Goal: Task Accomplishment & Management: Manage account settings

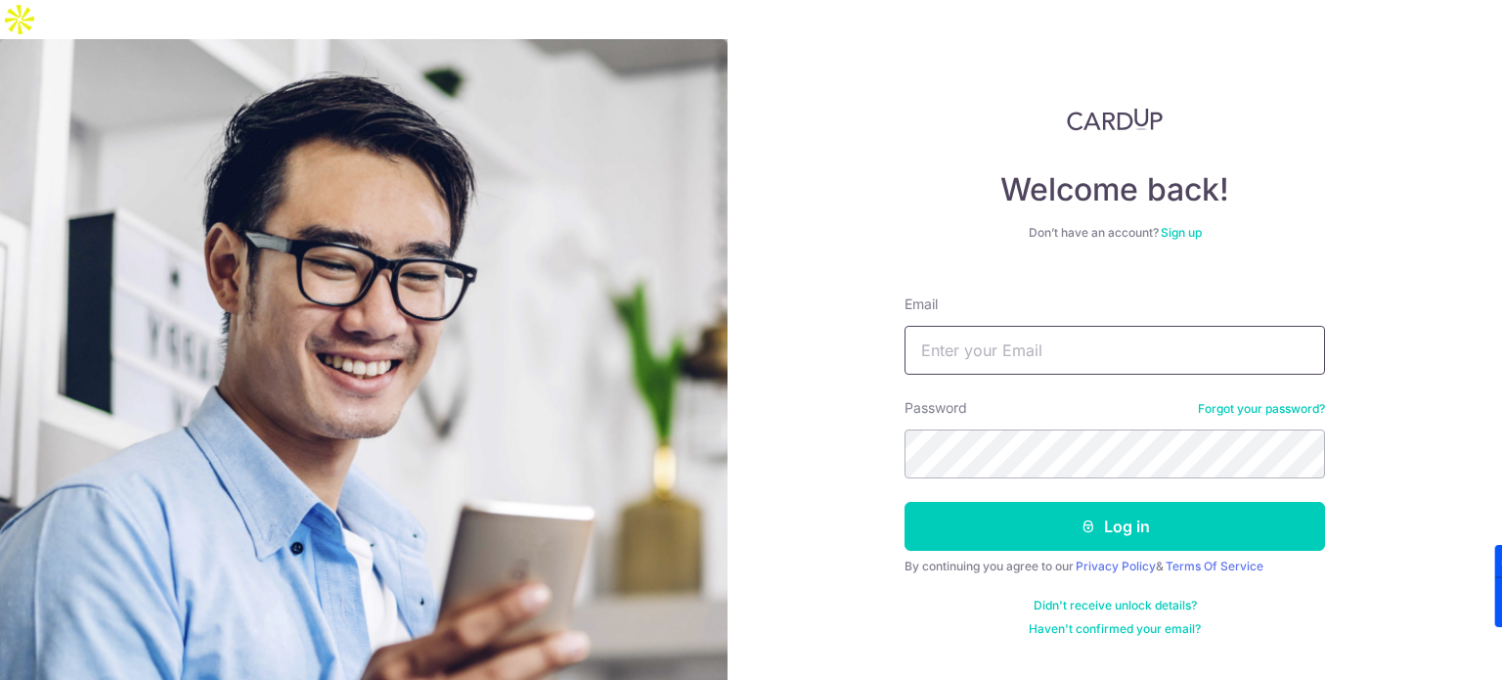
click at [1081, 326] on input "Email" at bounding box center [1115, 350] width 421 height 49
type input "[DOMAIN_NAME][EMAIL_ADDRESS][DOMAIN_NAME]"
click at [905, 502] on button "Log in" at bounding box center [1115, 526] width 421 height 49
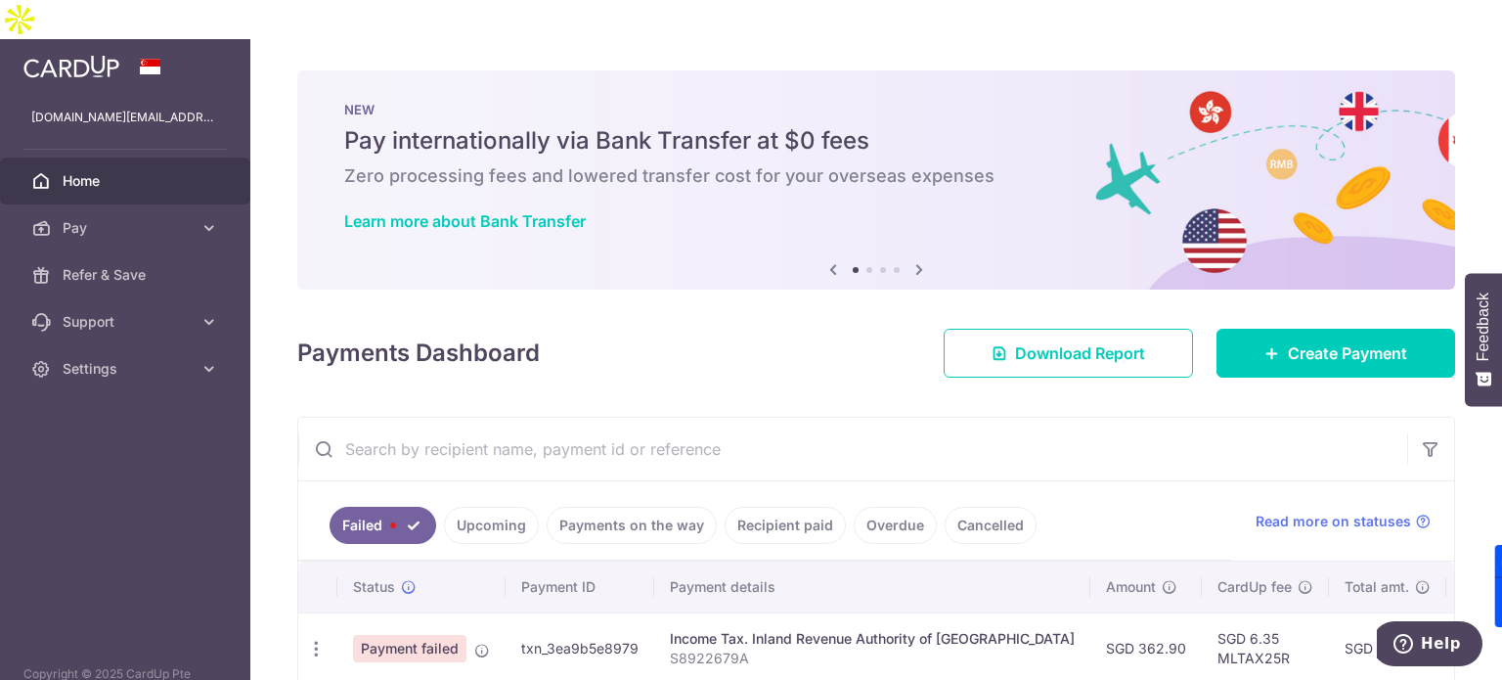
click at [430, 635] on span "Payment failed" at bounding box center [409, 648] width 113 height 27
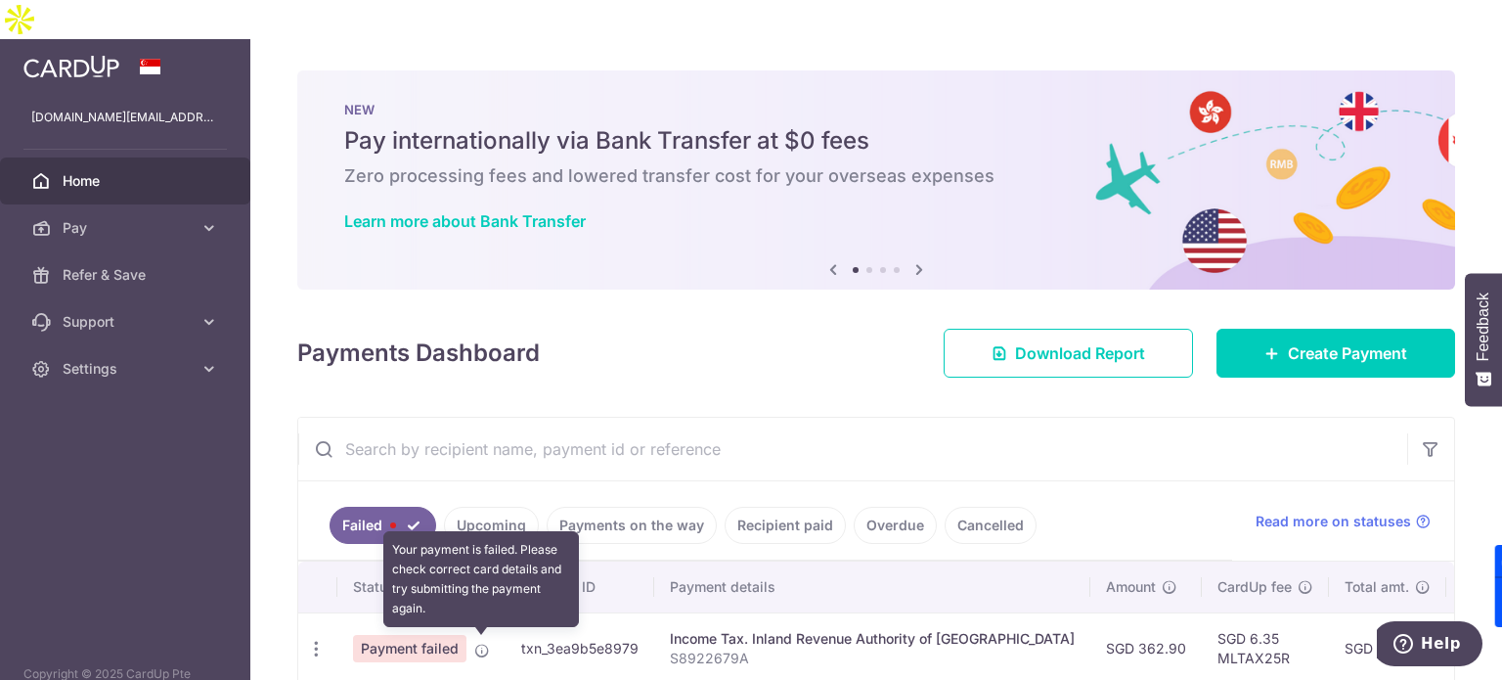
click at [474, 643] on icon at bounding box center [482, 651] width 16 height 16
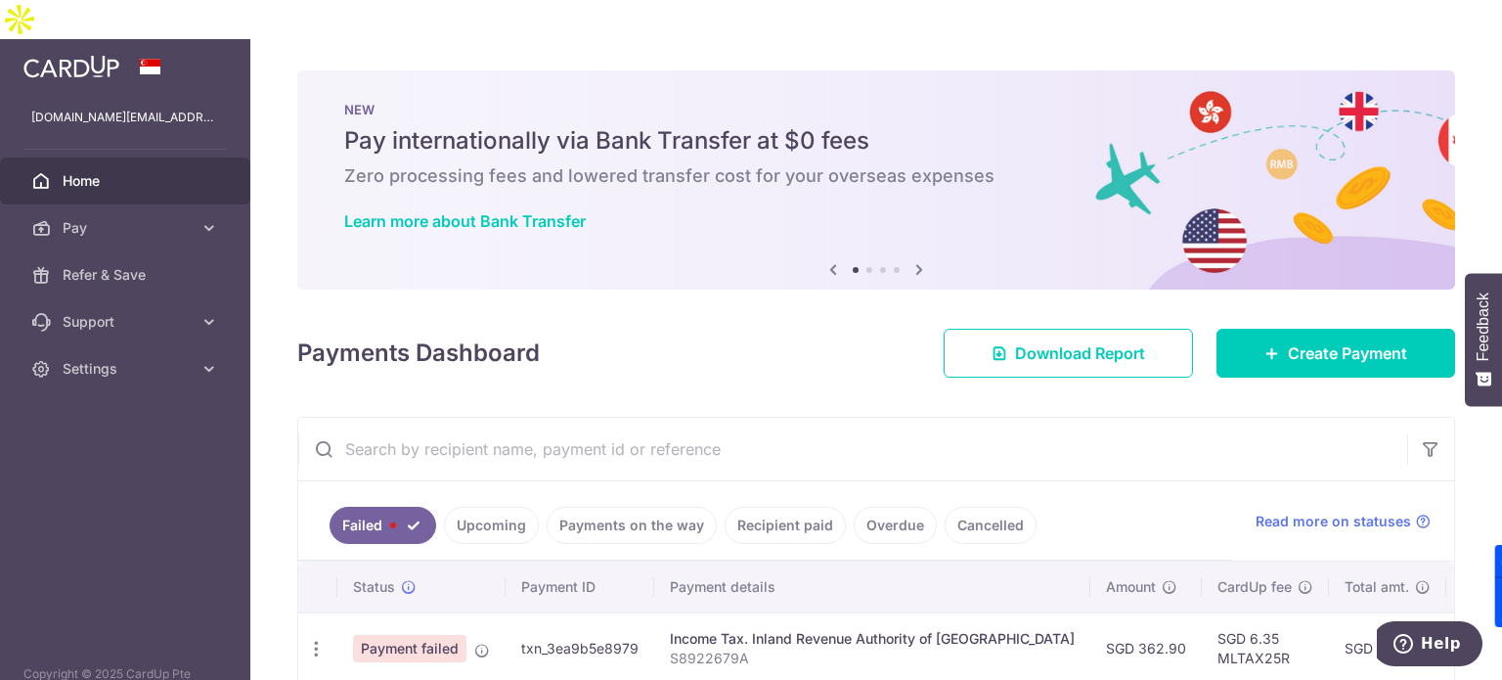
drag, startPoint x: 625, startPoint y: 641, endPoint x: 823, endPoint y: 659, distance: 198.5
click at [823, 659] on div "× Pause Schedule Pause all future payments in this series Pause just this one p…" at bounding box center [876, 379] width 1252 height 680
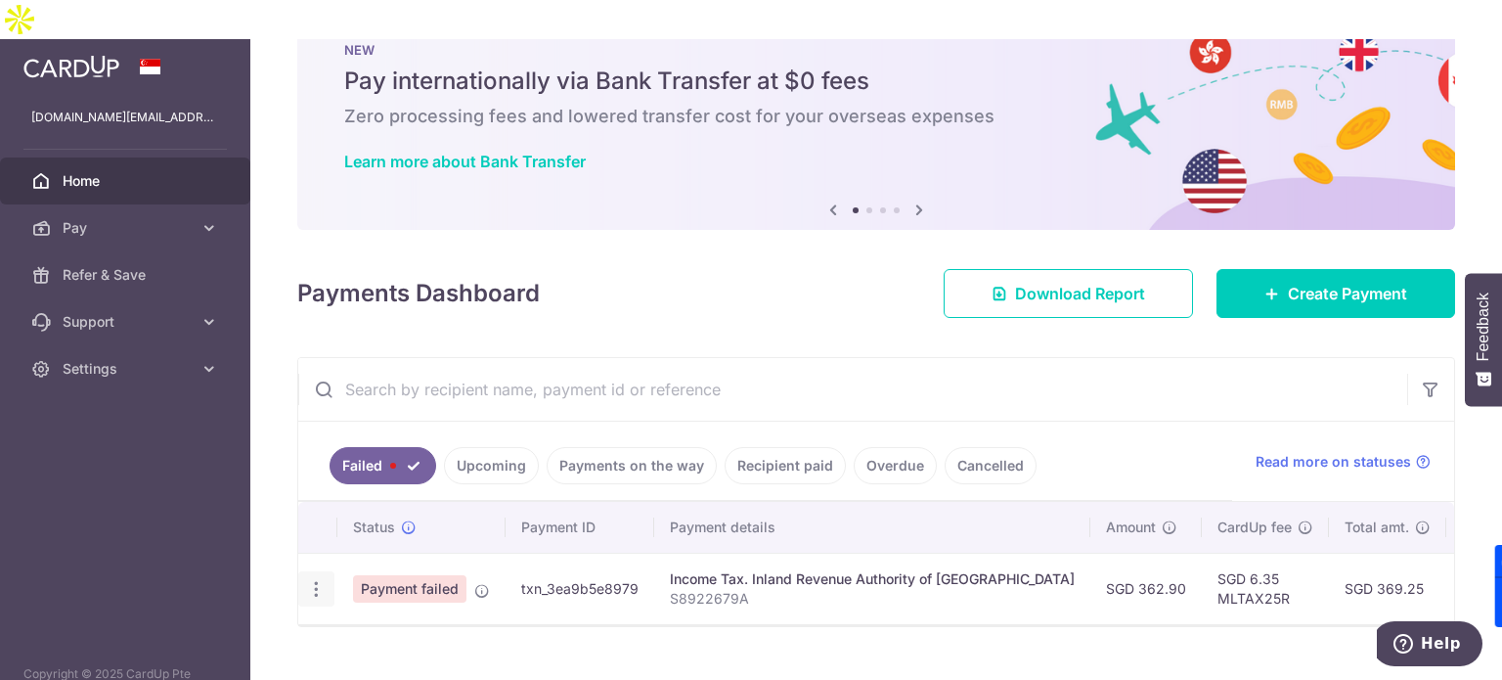
click at [312, 579] on icon "button" at bounding box center [316, 589] width 21 height 21
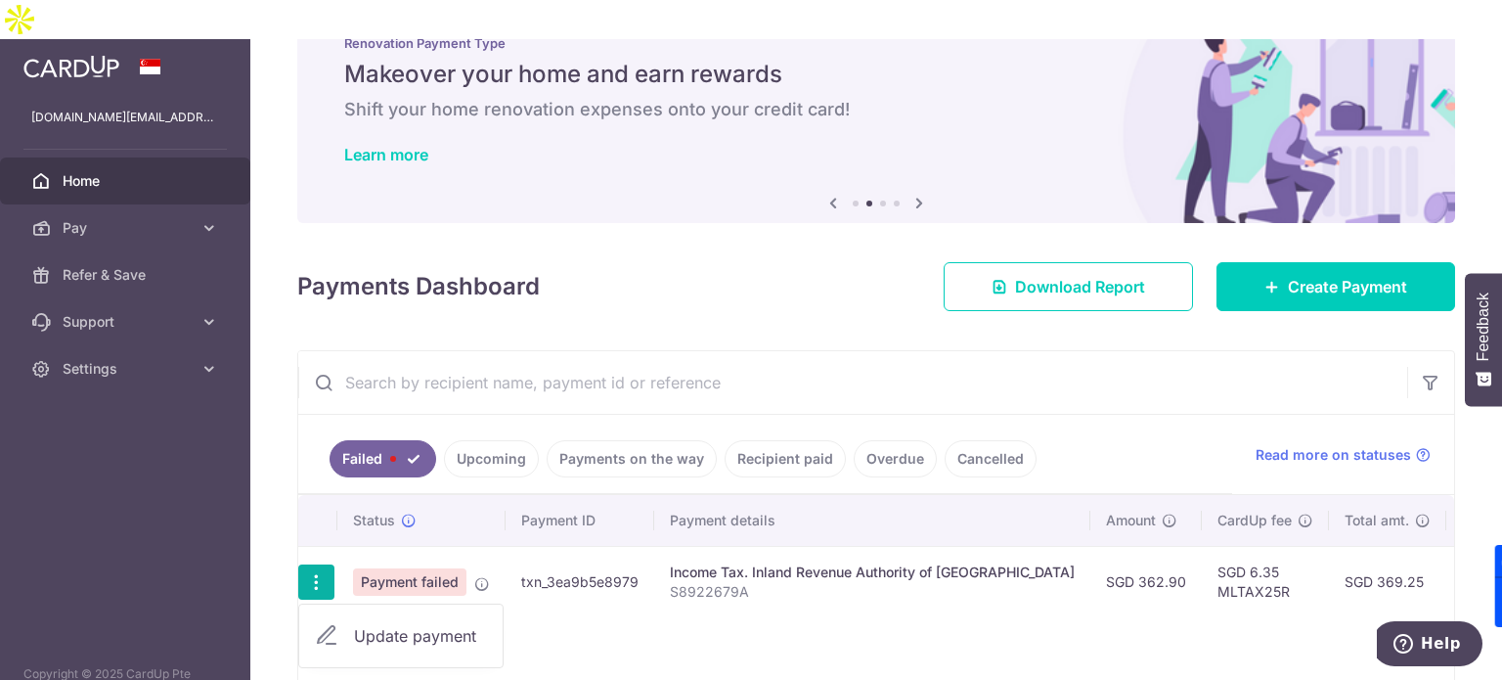
click at [362, 624] on span "Update payment" at bounding box center [420, 635] width 133 height 23
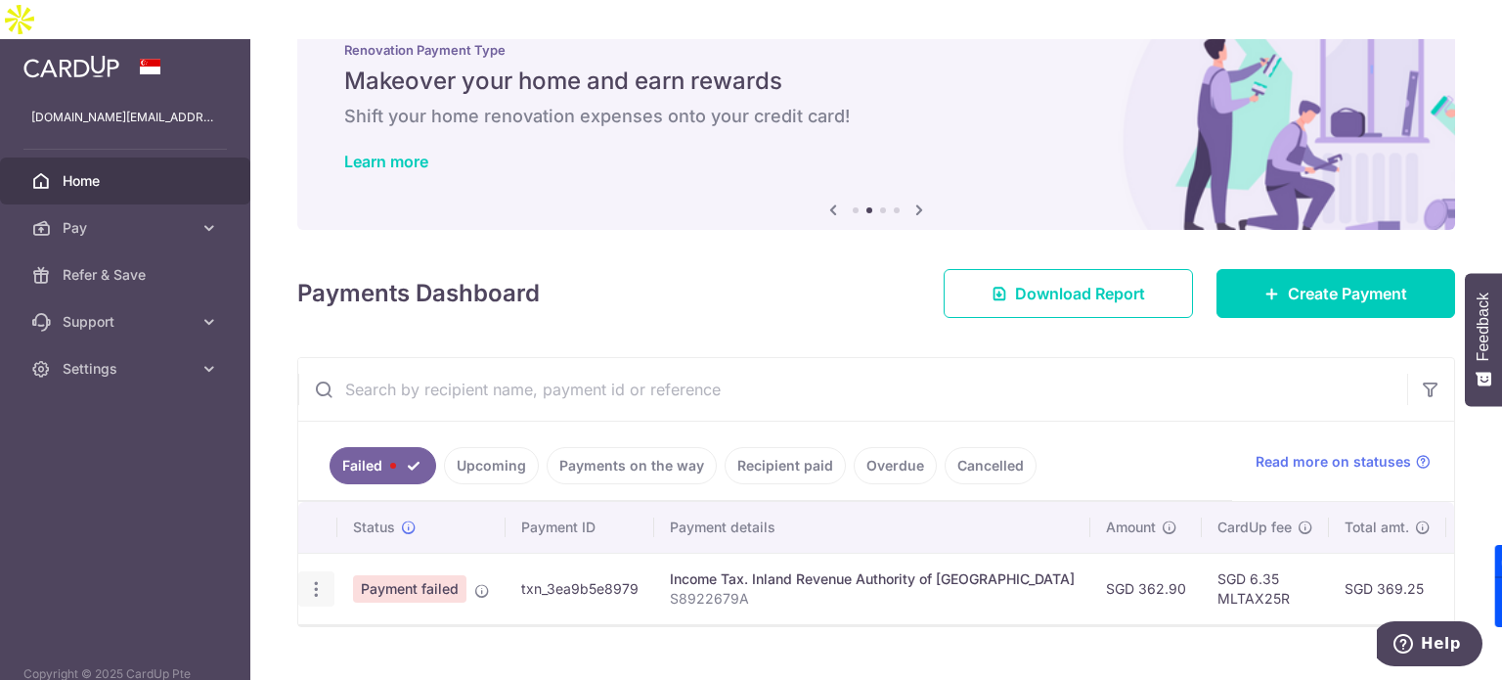
radio input "true"
type input "362.90"
type input "S8922679A"
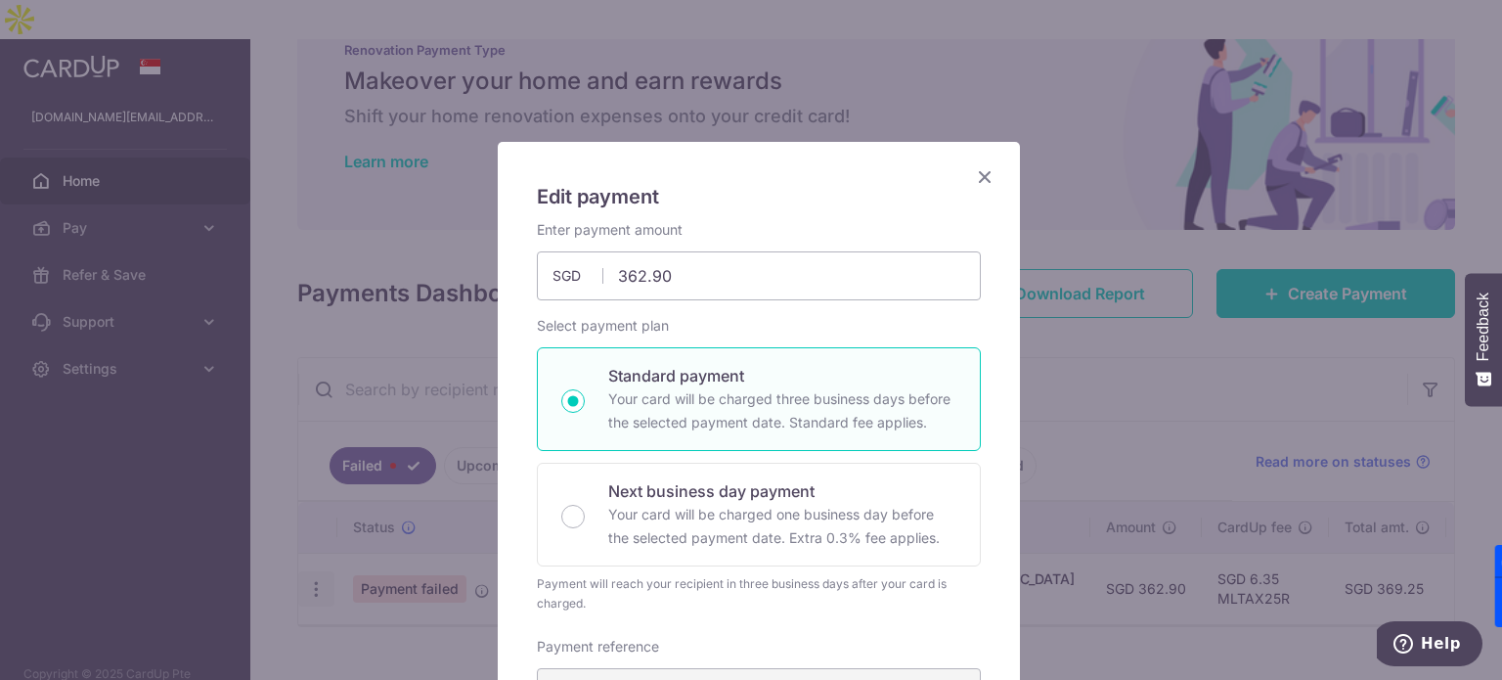
type input "MLTAX25R"
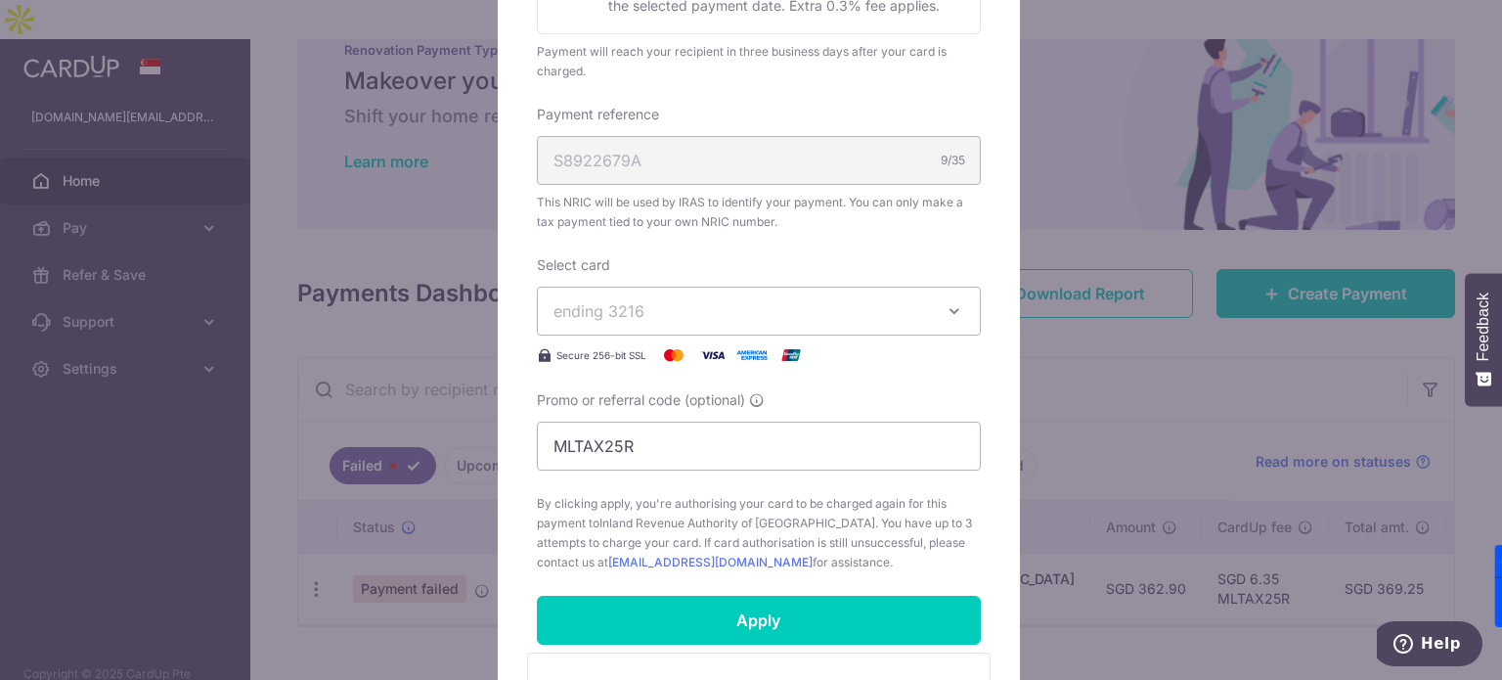
scroll to position [560, 0]
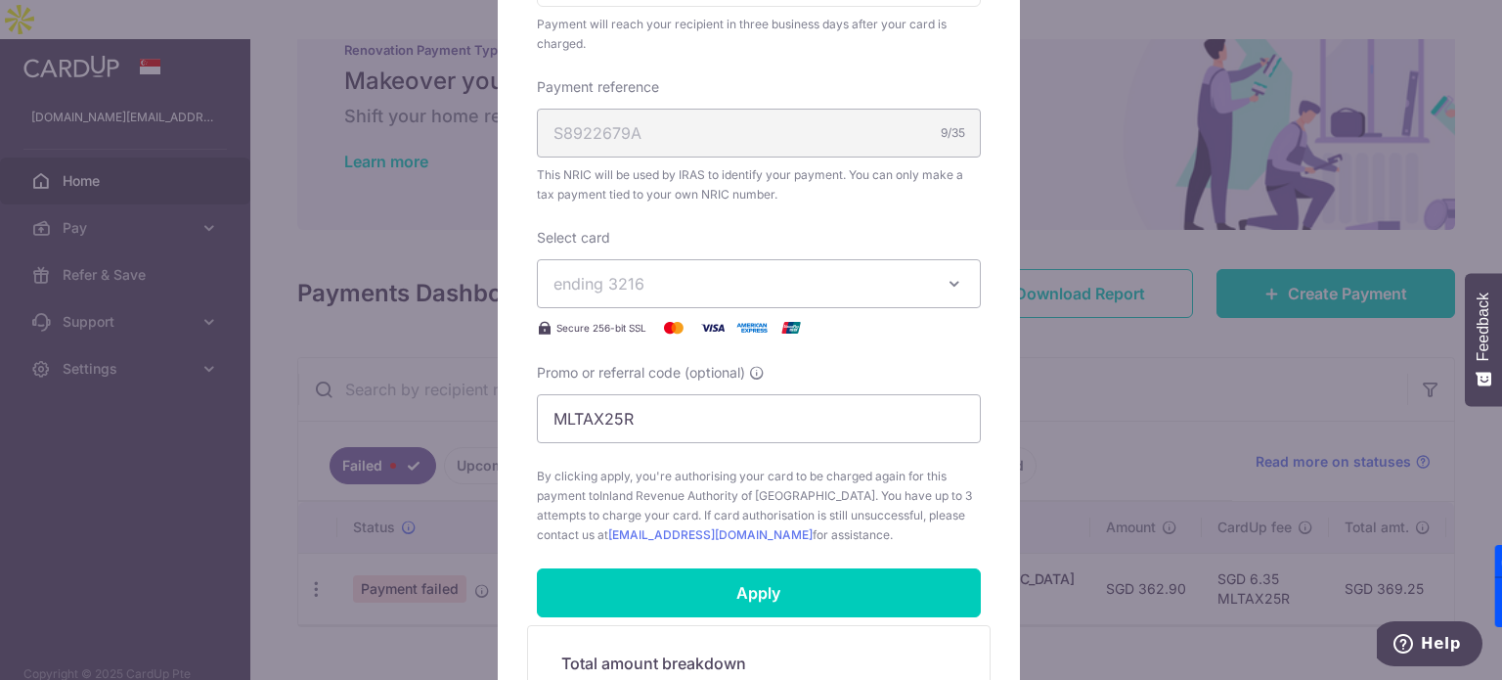
click at [942, 292] on button "ending 3216" at bounding box center [759, 283] width 444 height 49
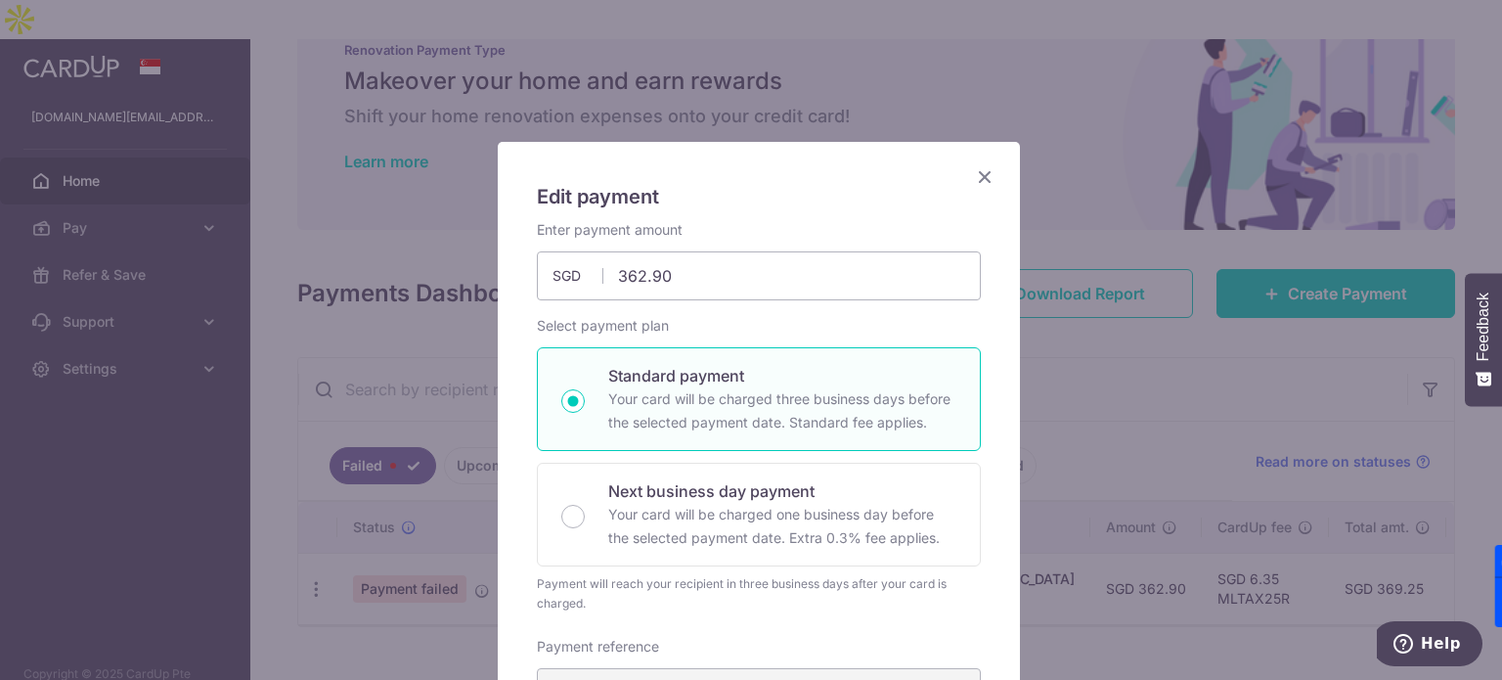
click at [973, 175] on icon "Close" at bounding box center [984, 176] width 23 height 24
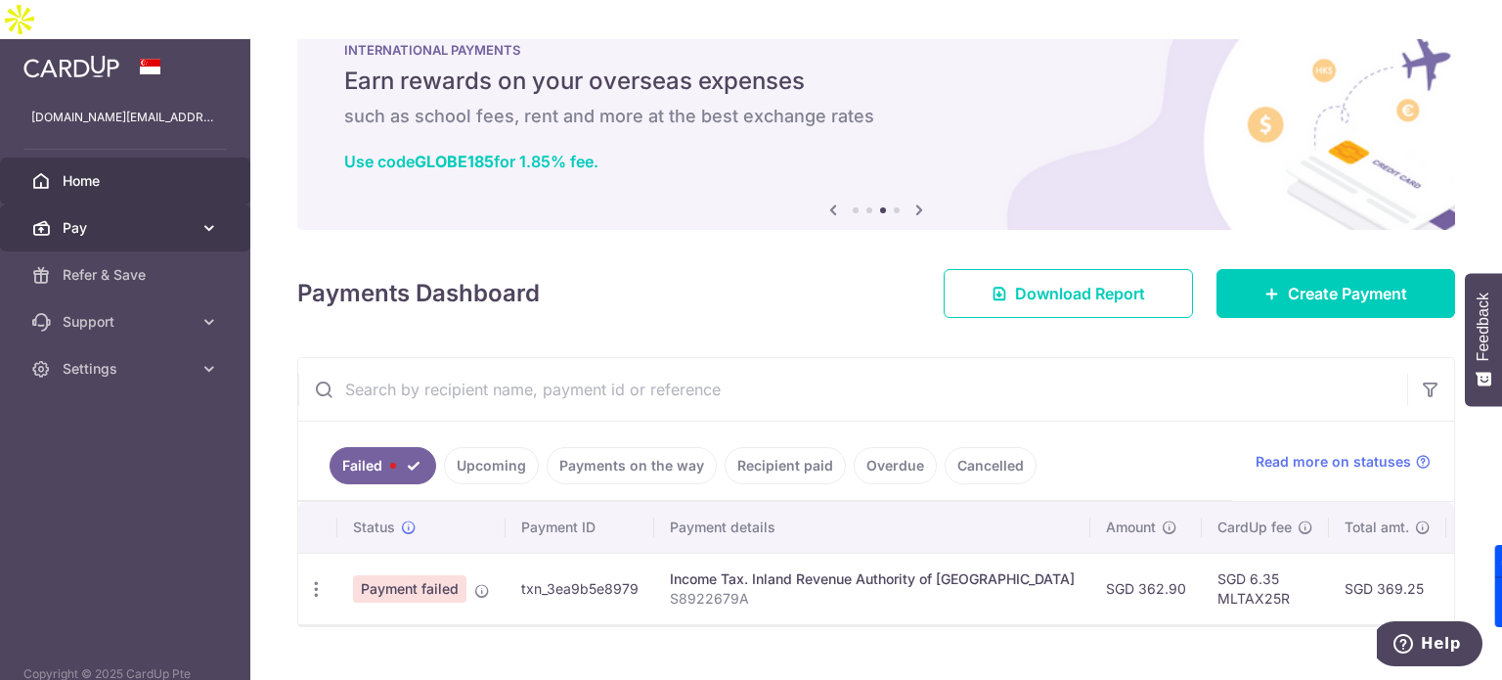
click at [241, 204] on link "Pay" at bounding box center [125, 227] width 250 height 47
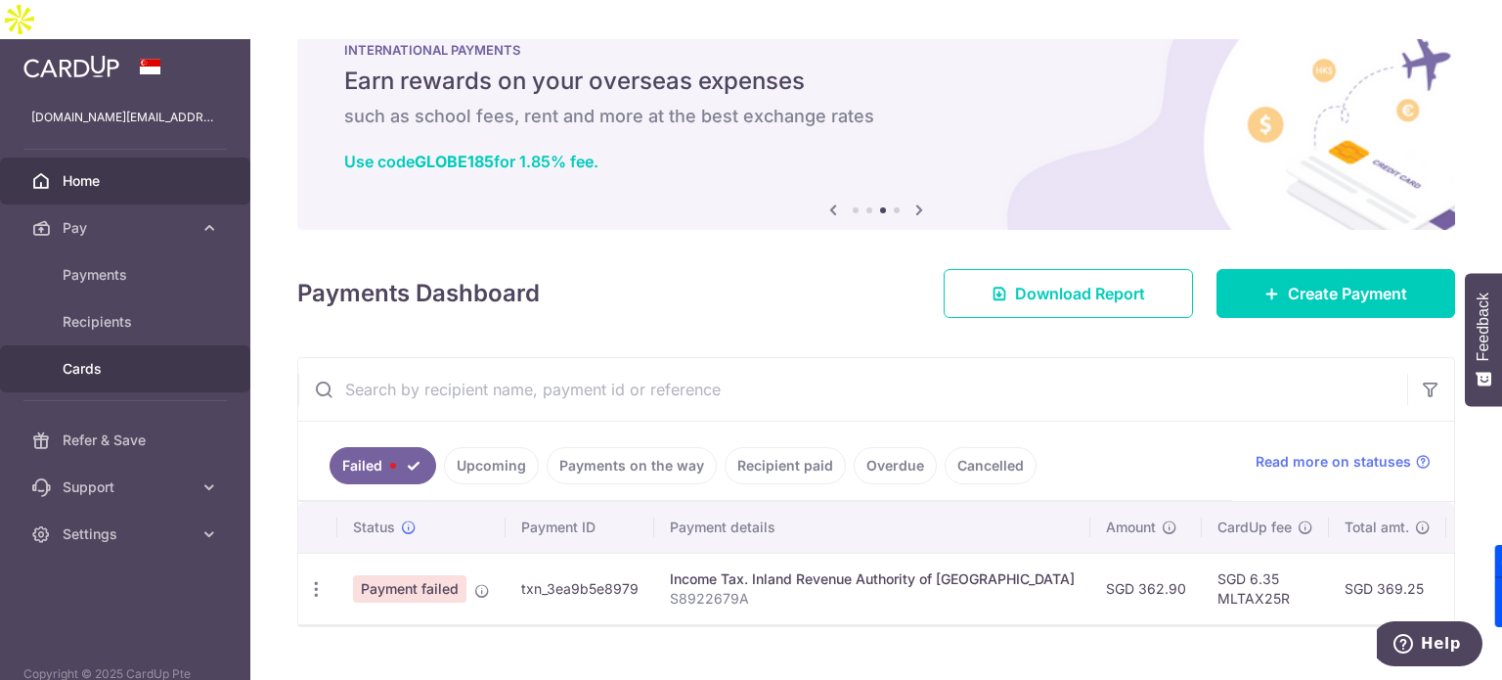
click at [108, 359] on span "Cards" at bounding box center [127, 369] width 129 height 20
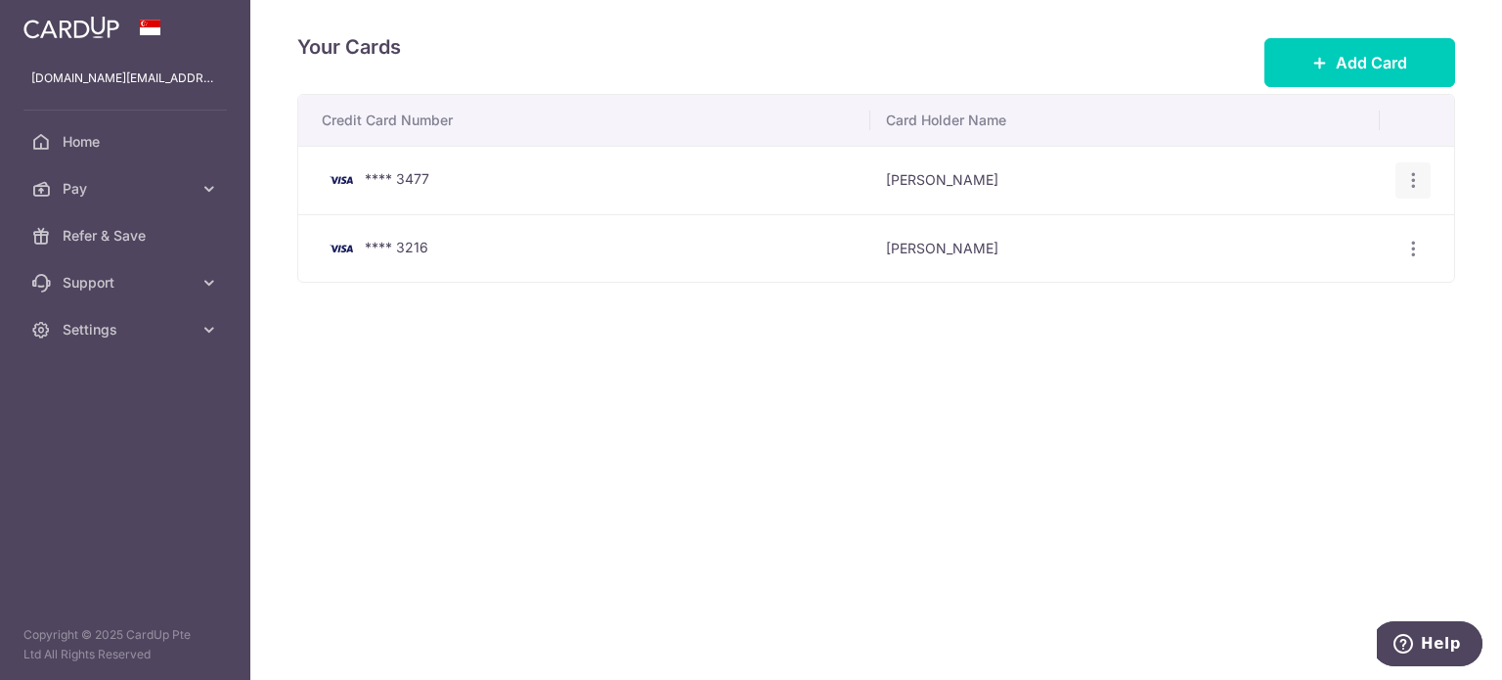
click at [1418, 175] on icon "button" at bounding box center [1414, 180] width 21 height 21
click at [1293, 278] on span "Delete" at bounding box center [1347, 281] width 133 height 23
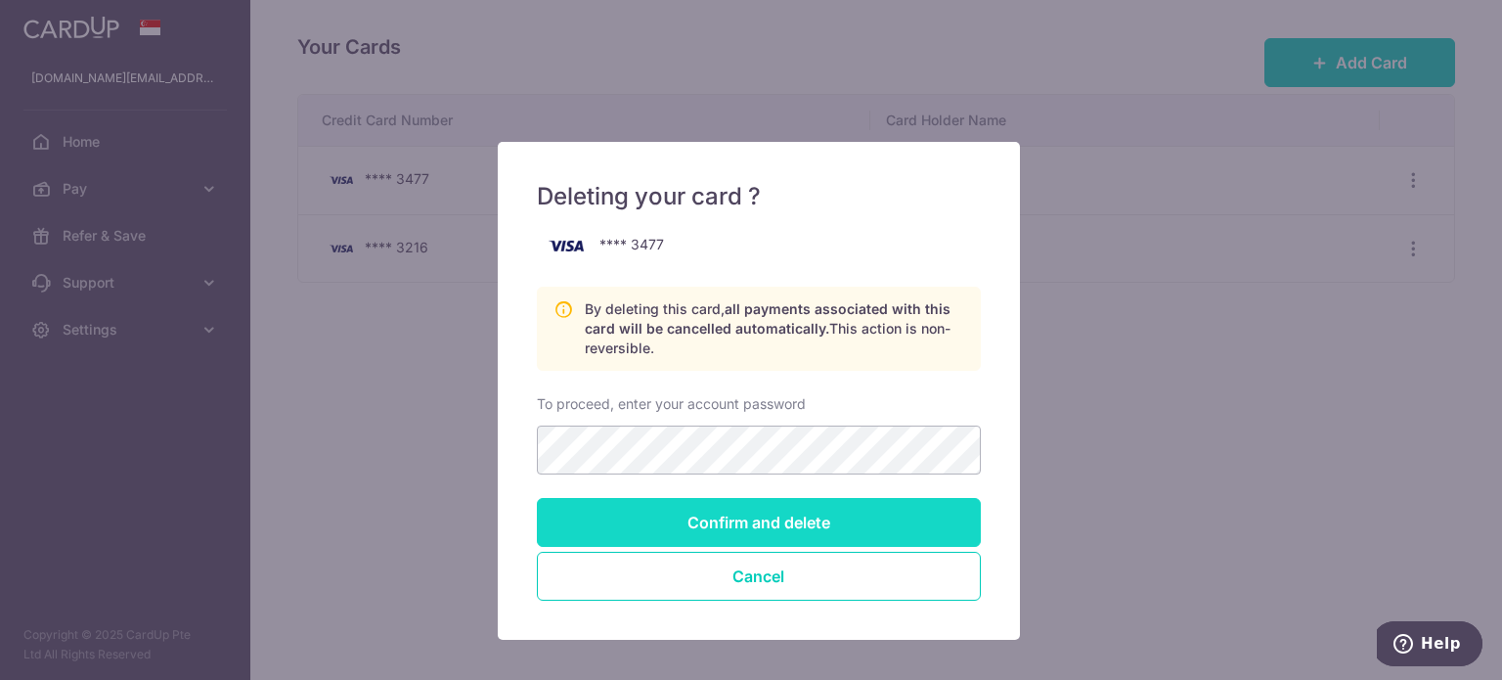
click at [770, 545] on input "Confirm and delete" at bounding box center [759, 522] width 444 height 49
